Goal: Task Accomplishment & Management: Use online tool/utility

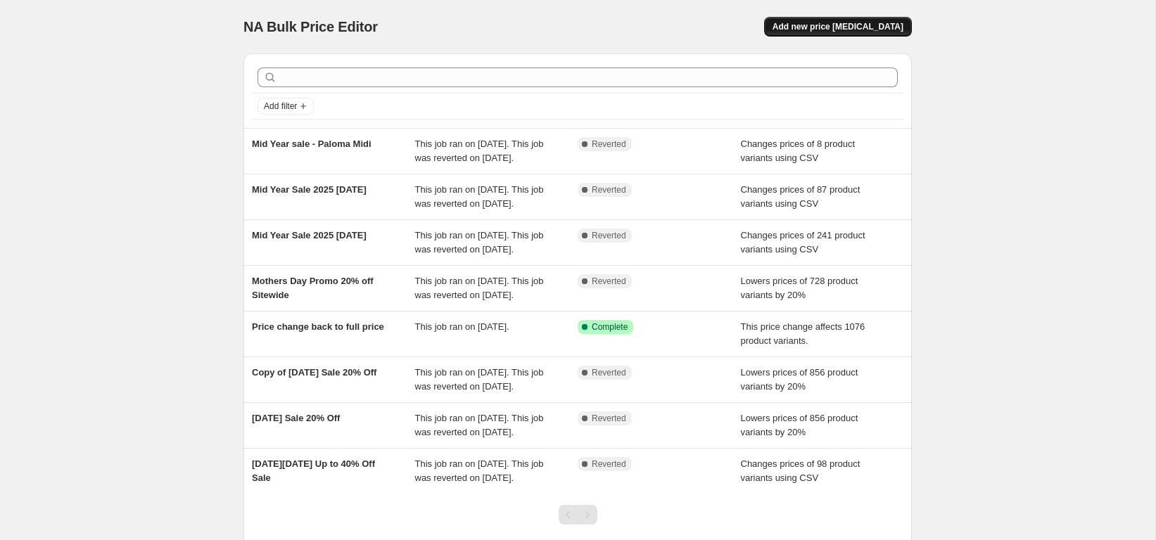
click at [820, 27] on span "Add new price [MEDICAL_DATA]" at bounding box center [837, 26] width 131 height 11
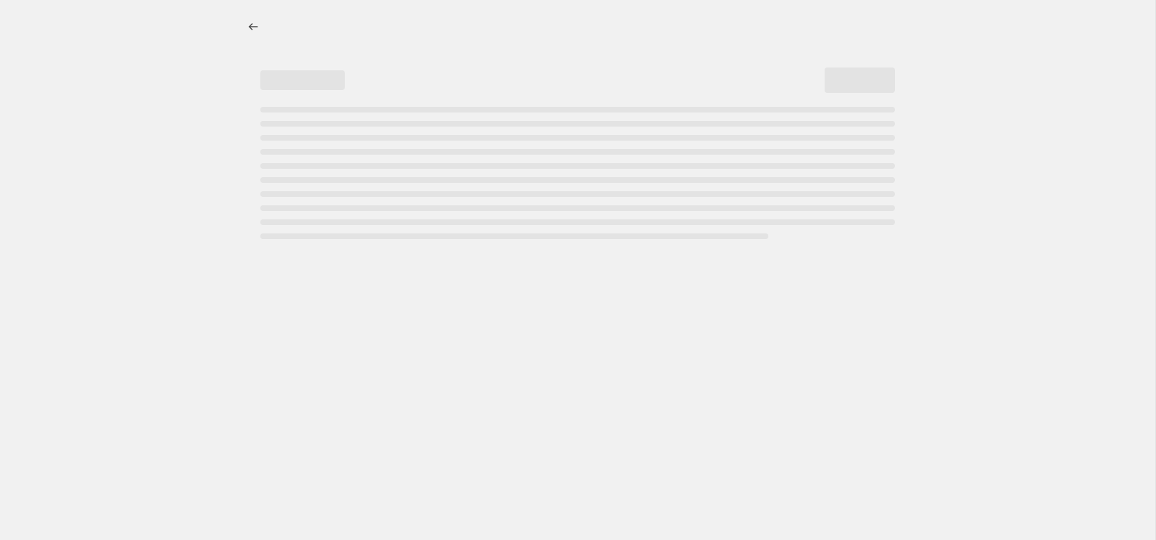
select select "percentage"
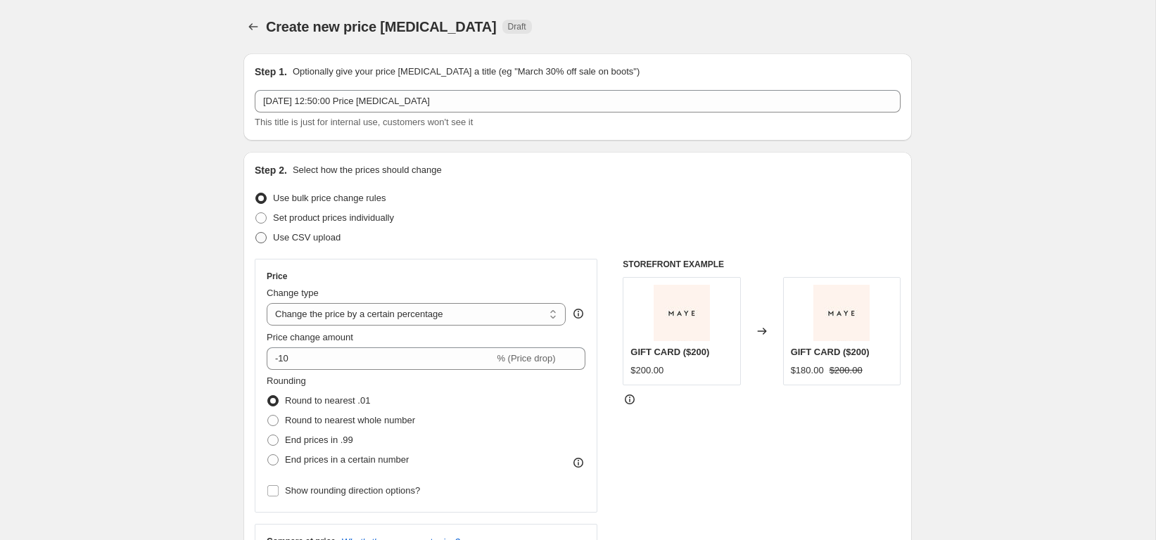
click at [322, 236] on span "Use CSV upload" at bounding box center [307, 237] width 68 height 11
click at [256, 233] on input "Use CSV upload" at bounding box center [255, 232] width 1 height 1
radio input "true"
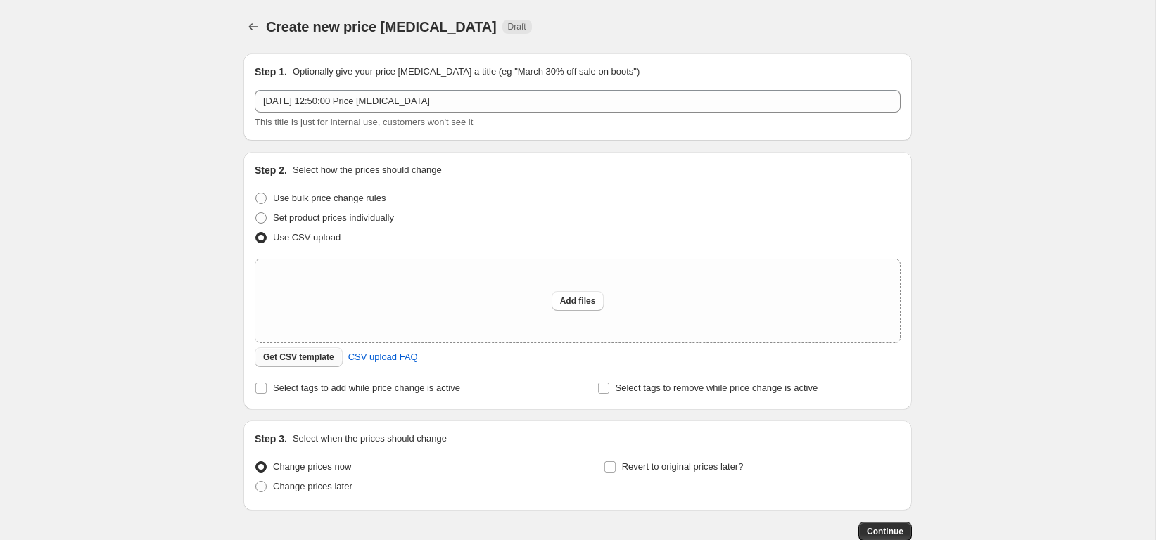
click at [319, 356] on span "Get CSV template" at bounding box center [298, 357] width 71 height 11
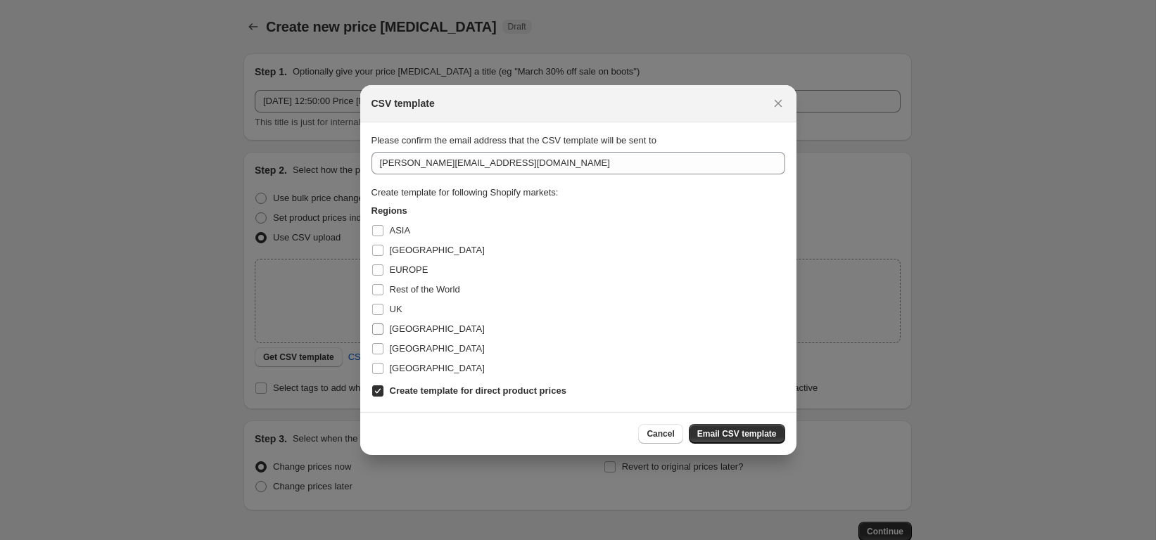
click at [397, 336] on span "[GEOGRAPHIC_DATA]" at bounding box center [437, 329] width 95 height 14
click at [383, 335] on input "[GEOGRAPHIC_DATA]" at bounding box center [377, 329] width 11 height 11
checkbox input "true"
click at [395, 245] on span "[GEOGRAPHIC_DATA]" at bounding box center [437, 250] width 95 height 11
click at [383, 245] on input "[GEOGRAPHIC_DATA]" at bounding box center [377, 250] width 11 height 11
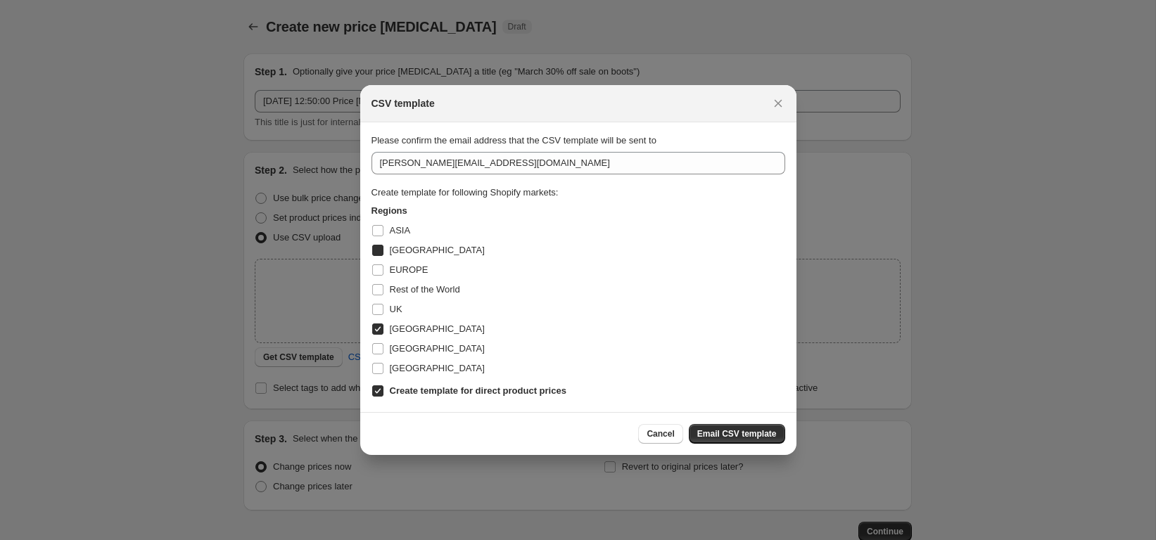
checkbox input "true"
click at [737, 435] on span "Email CSV template" at bounding box center [736, 433] width 79 height 11
